Goal: Transaction & Acquisition: Purchase product/service

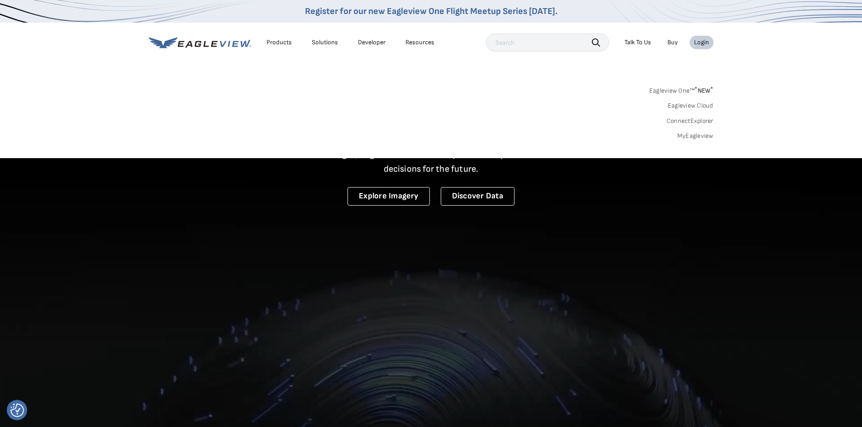
click at [691, 139] on link "MyEagleview" at bounding box center [695, 136] width 36 height 8
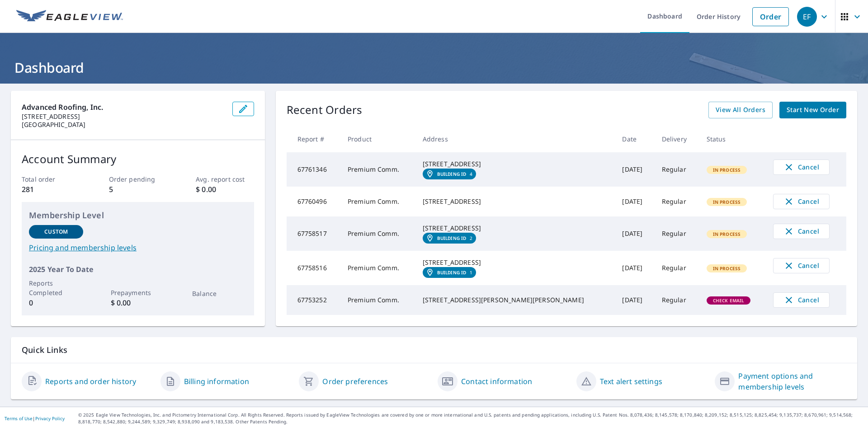
click at [805, 110] on span "Start New Order" at bounding box center [813, 109] width 52 height 11
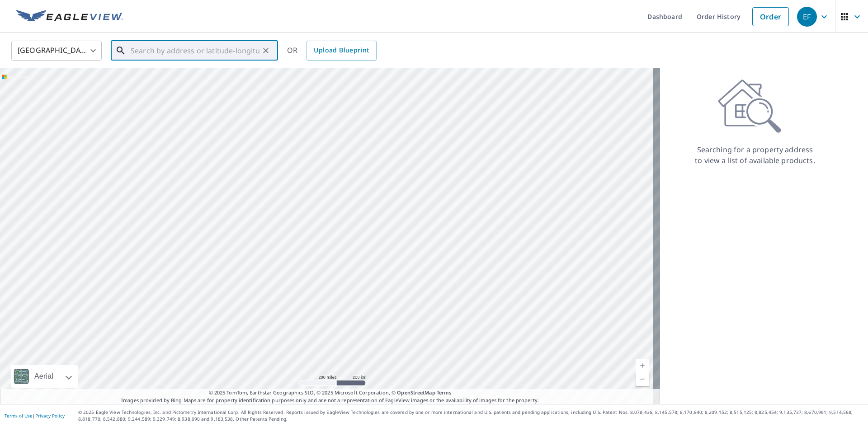
click at [204, 55] on input "text" at bounding box center [195, 50] width 129 height 25
click at [169, 47] on input "text" at bounding box center [195, 50] width 129 height 25
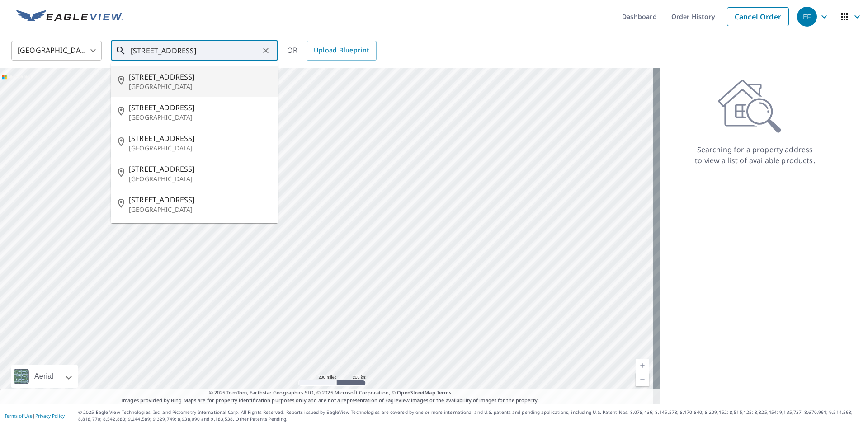
click at [173, 88] on p "Palm Beach, FL 33480" at bounding box center [200, 86] width 142 height 9
type input "3000 S Ocean Blvd Palm Beach, FL 33480"
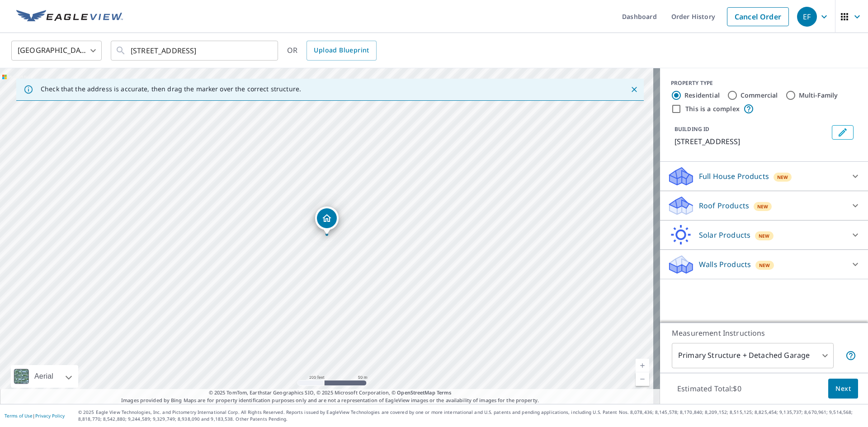
click at [730, 94] on input "Commercial" at bounding box center [732, 95] width 11 height 11
radio input "true"
type input "4"
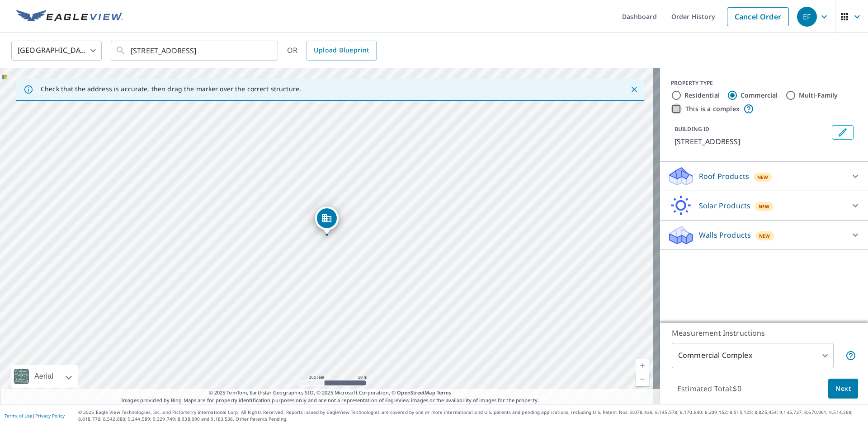
click at [671, 108] on input "This is a complex" at bounding box center [676, 109] width 11 height 11
checkbox input "true"
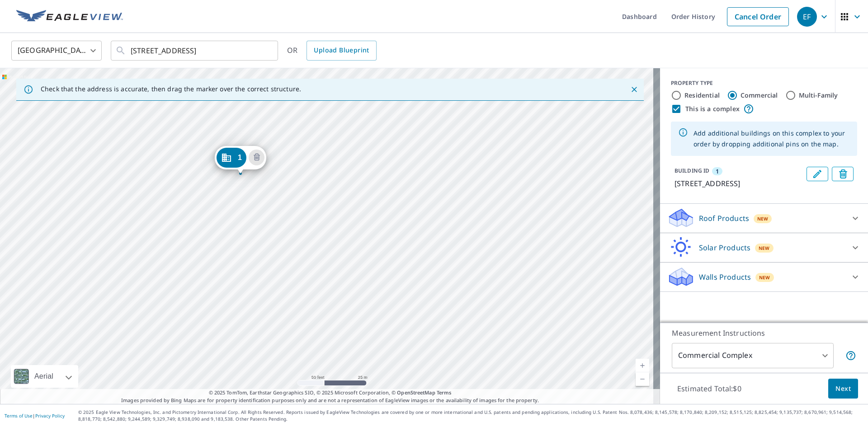
drag, startPoint x: 379, startPoint y: 210, endPoint x: 386, endPoint y: 188, distance: 22.9
click at [386, 188] on div "1 3000 S Ocean Blvd Palm Beach, FL 33480" at bounding box center [330, 236] width 660 height 336
drag, startPoint x: 242, startPoint y: 157, endPoint x: 357, endPoint y: 259, distance: 154.4
click at [225, 144] on div "1 3024 S Ocean Blvd Palm Beach, FL 33480" at bounding box center [330, 236] width 660 height 336
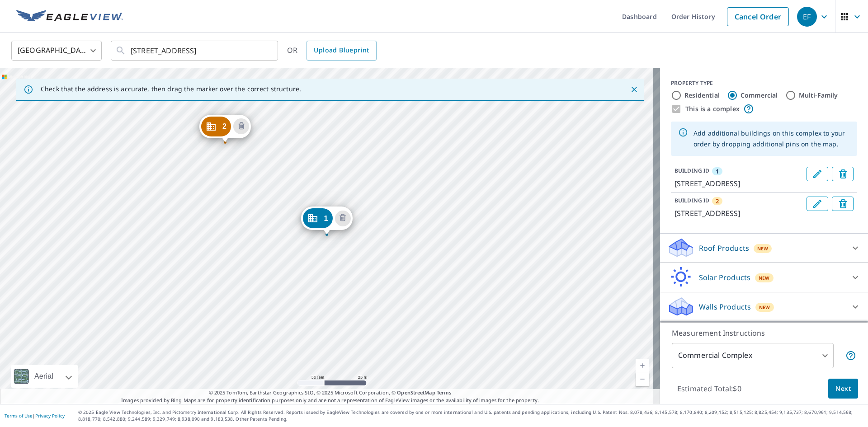
click at [850, 254] on icon at bounding box center [855, 248] width 11 height 11
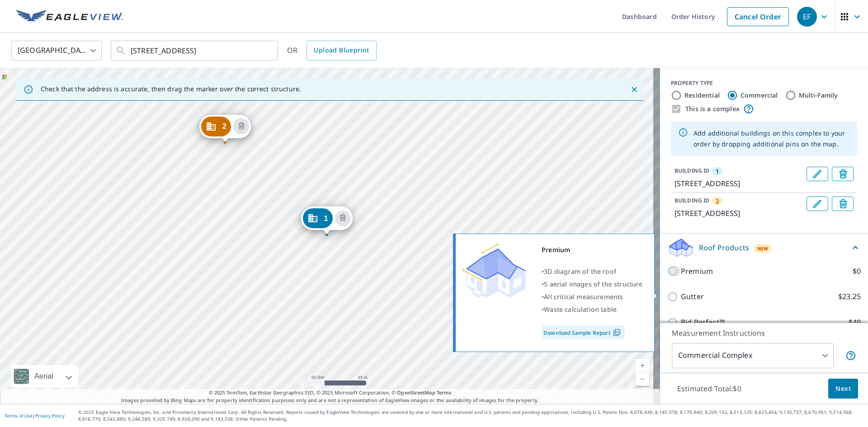
click at [668, 277] on input "Premium $0" at bounding box center [675, 271] width 14 height 11
checkbox input "true"
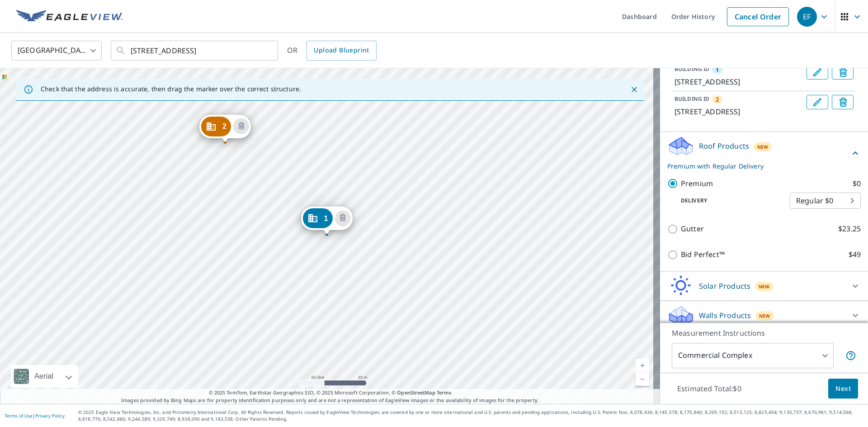
scroll to position [131, 0]
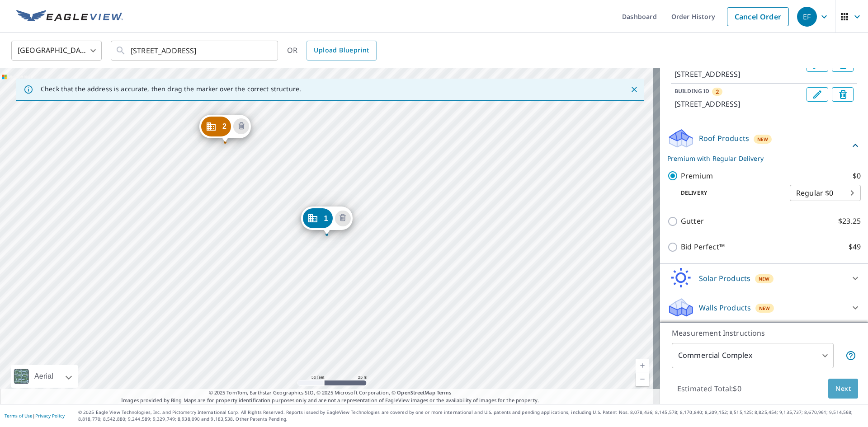
click at [836, 388] on span "Next" at bounding box center [843, 389] width 15 height 11
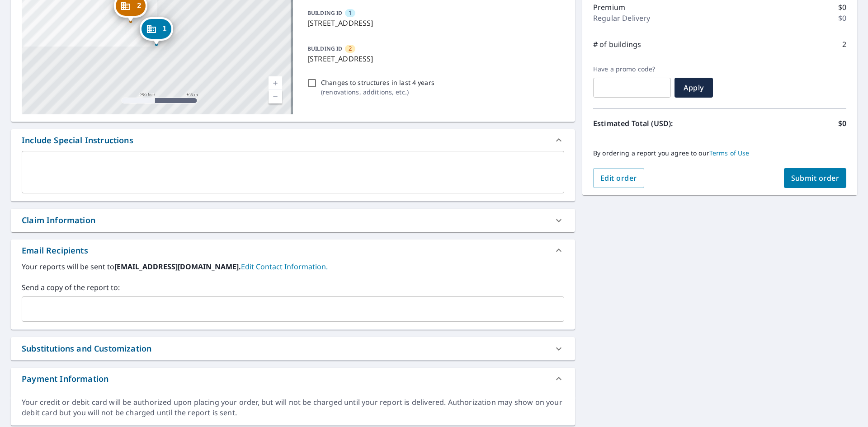
scroll to position [136, 0]
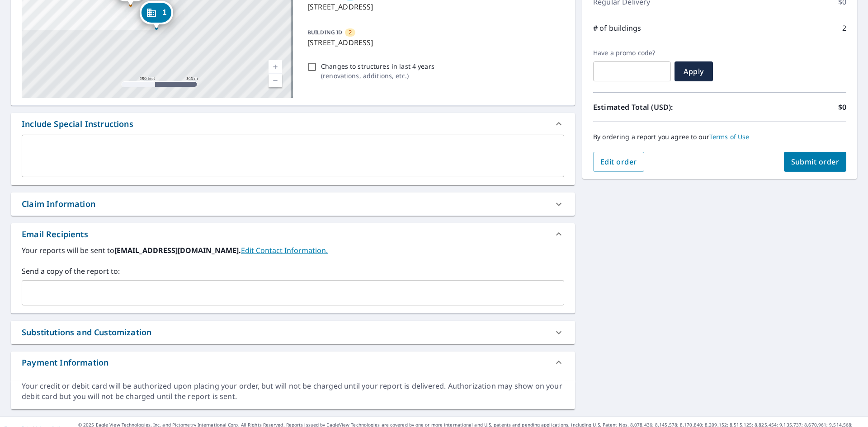
click at [556, 203] on icon at bounding box center [559, 204] width 11 height 11
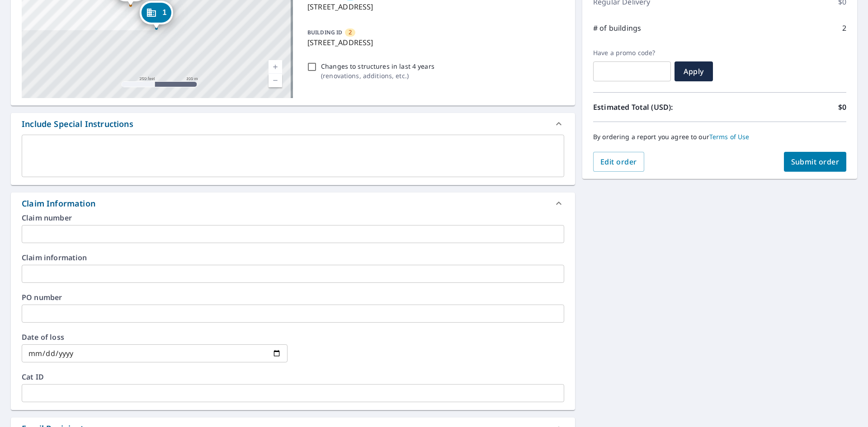
drag, startPoint x: 52, startPoint y: 272, endPoint x: 57, endPoint y: 266, distance: 7.2
click at [53, 273] on input "text" at bounding box center [293, 274] width 543 height 18
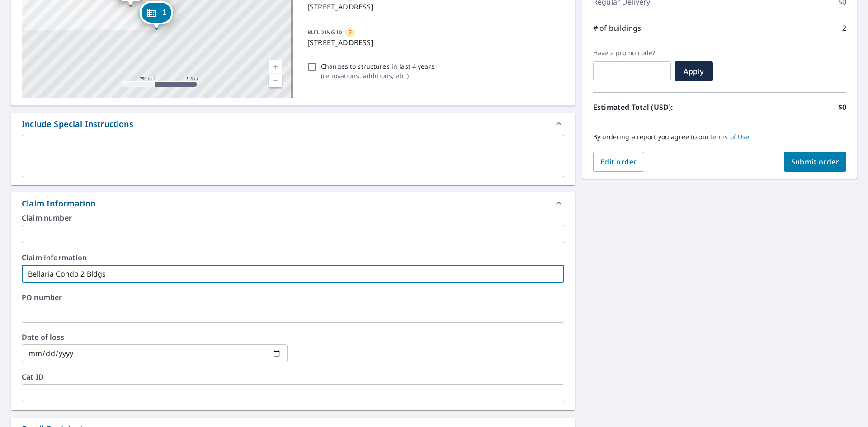
type input "Bellaria Condo 2 Bldgs"
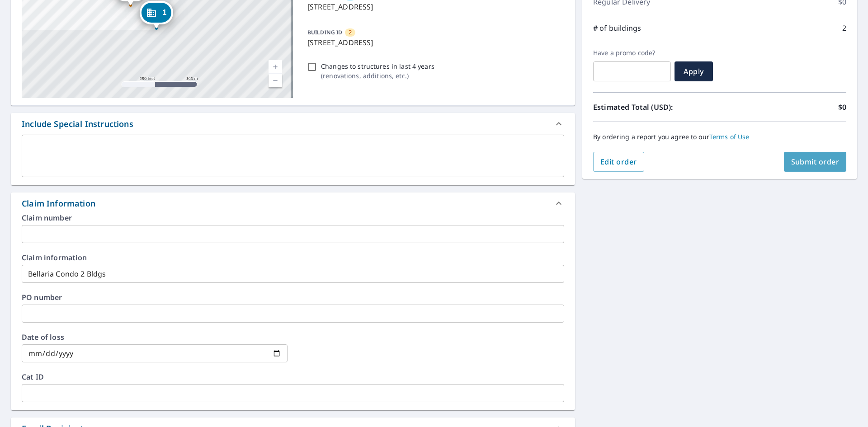
click at [812, 158] on span "Submit order" at bounding box center [816, 162] width 48 height 10
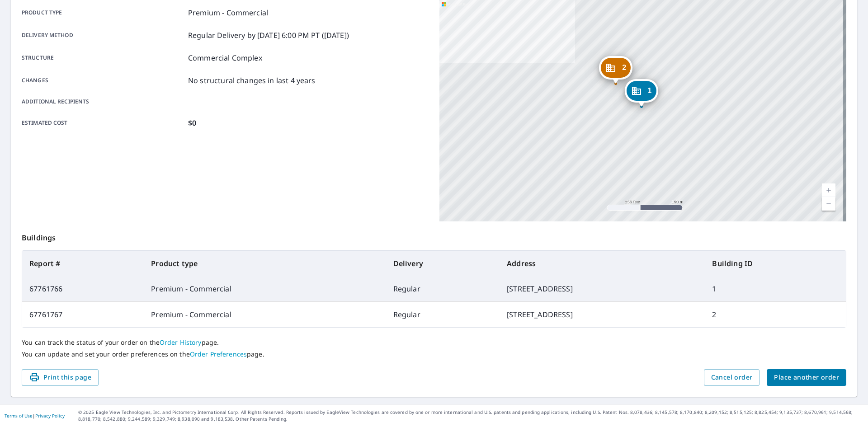
scroll to position [131, 0]
